Goal: Task Accomplishment & Management: Manage account settings

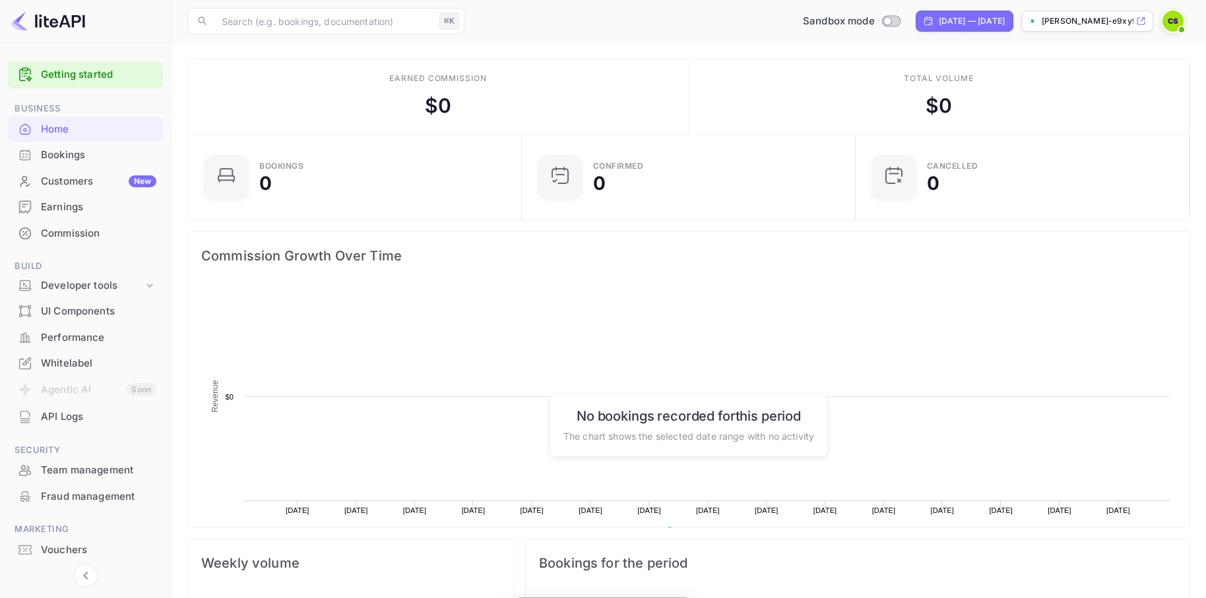
scroll to position [214, 326]
click at [1183, 17] on div at bounding box center [1173, 21] width 24 height 24
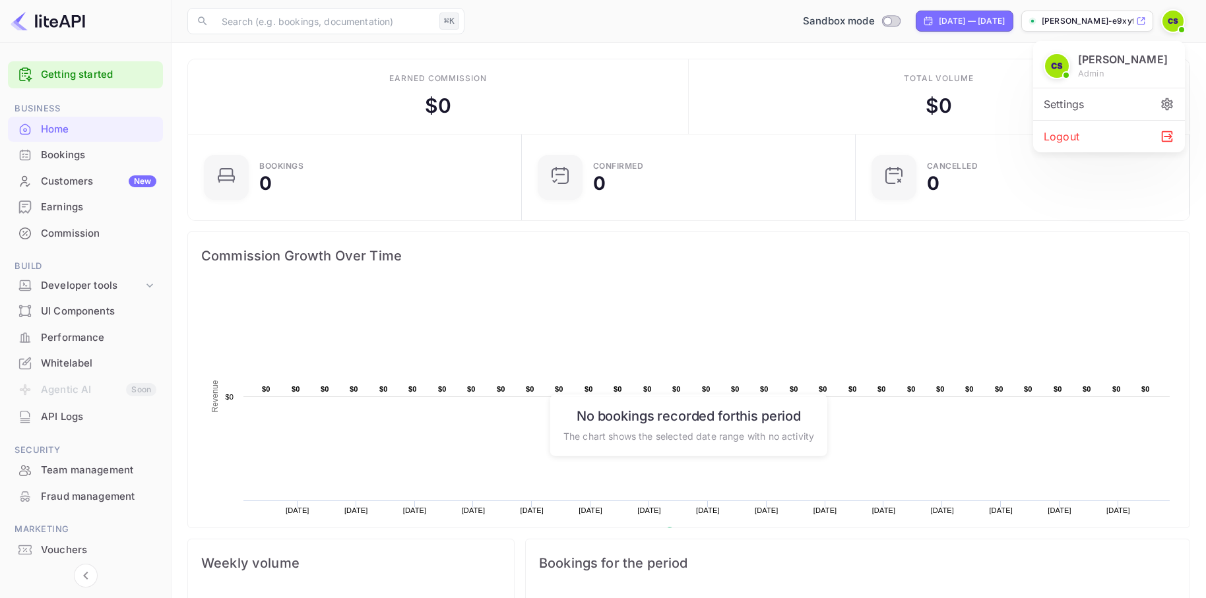
click at [1106, 26] on div at bounding box center [603, 299] width 1206 height 598
click at [1096, 22] on p "[PERSON_NAME]-e9xyf.nui..." at bounding box center [1088, 21] width 92 height 12
click at [1172, 25] on img at bounding box center [1172, 21] width 21 height 21
click at [1092, 102] on div "Settings" at bounding box center [1109, 104] width 152 height 32
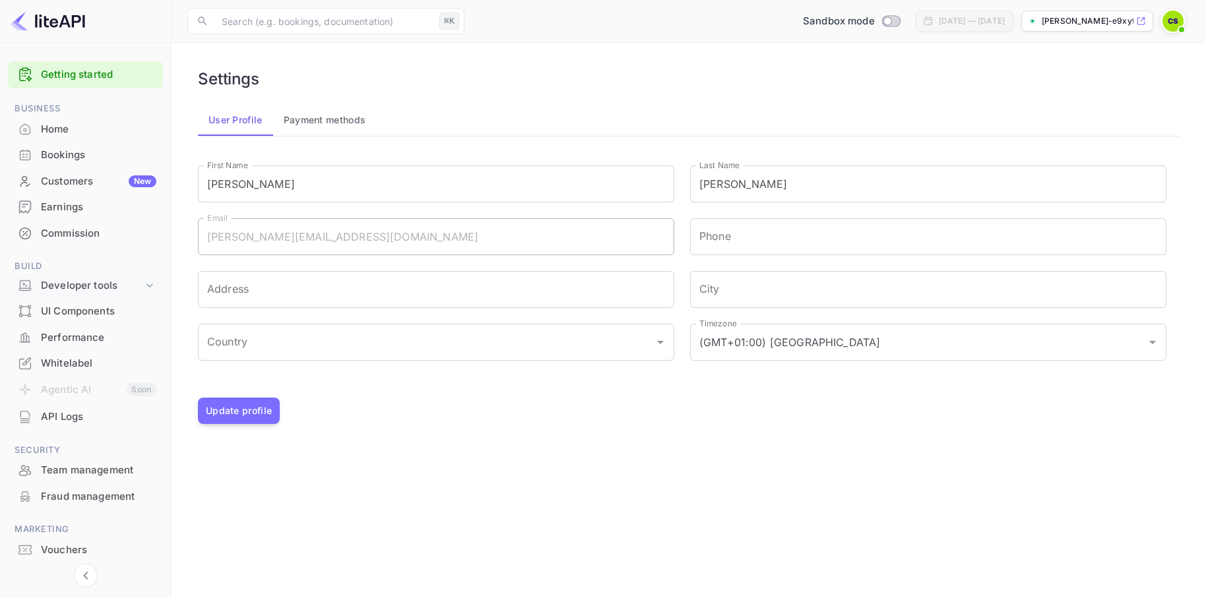
click at [91, 278] on div "Developer tools" at bounding box center [92, 285] width 102 height 15
click at [73, 334] on p "API Keys" at bounding box center [65, 328] width 39 height 14
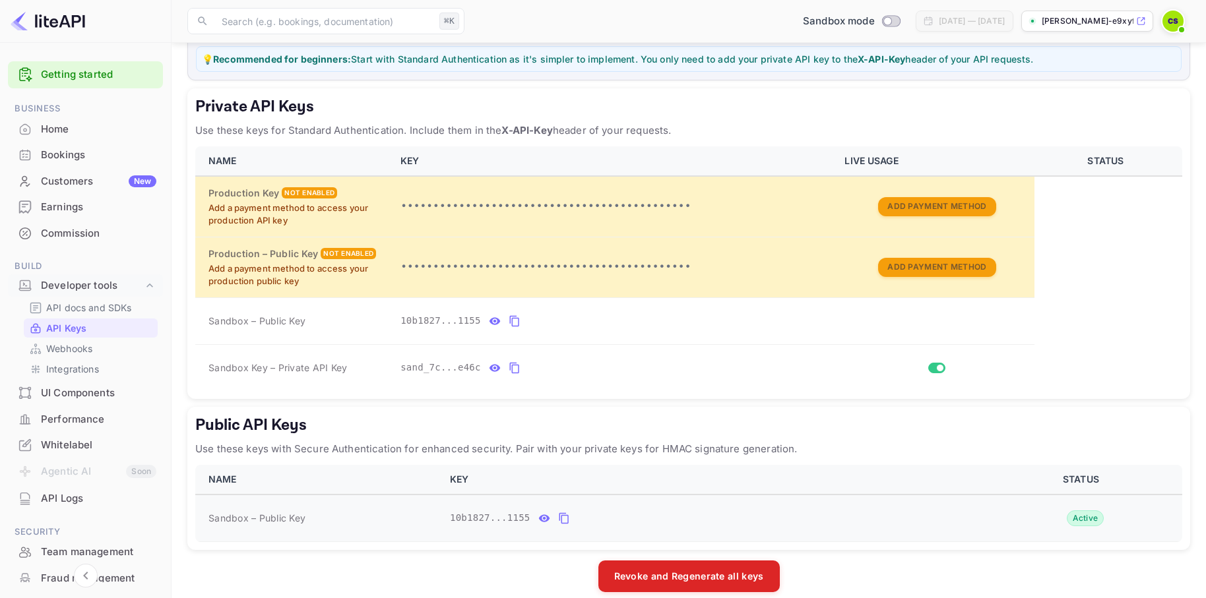
scroll to position [194, 0]
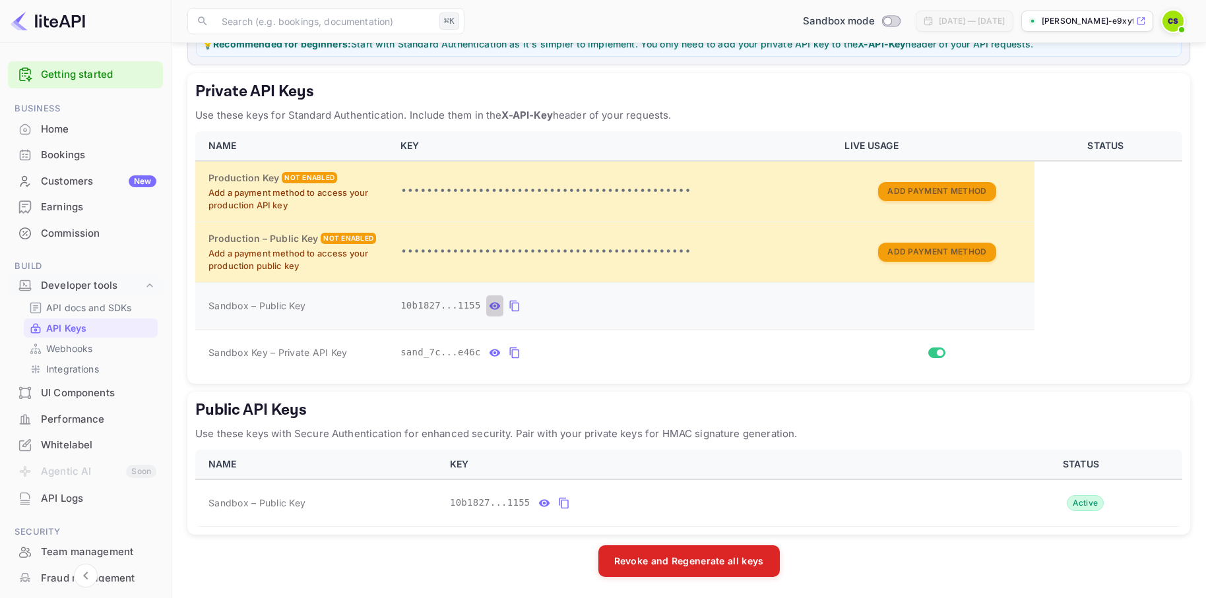
click at [495, 305] on icon "private api keys table" at bounding box center [494, 305] width 11 height 7
click at [495, 354] on icon "private api keys table" at bounding box center [495, 353] width 12 height 16
click at [546, 506] on icon "public api keys table" at bounding box center [544, 503] width 12 height 16
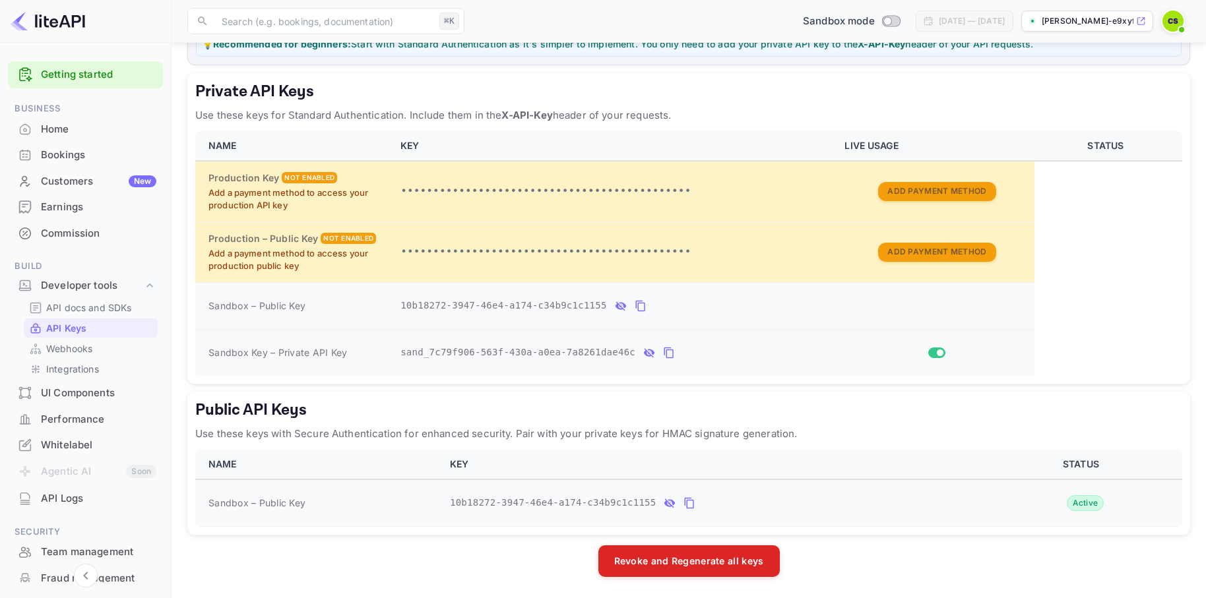
click at [643, 305] on icon "private api keys table" at bounding box center [641, 306] width 12 height 16
click at [646, 352] on icon "private api keys table" at bounding box center [649, 352] width 11 height 9
click at [495, 352] on icon "private api keys table" at bounding box center [494, 352] width 11 height 7
click at [666, 351] on icon "private api keys table" at bounding box center [668, 353] width 9 height 11
